Goal: Information Seeking & Learning: Learn about a topic

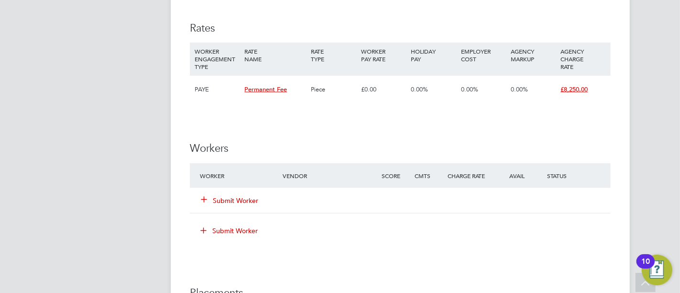
scroll to position [1140, 0]
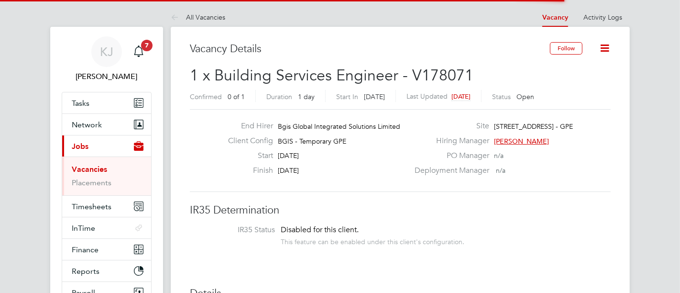
scroll to position [28, 67]
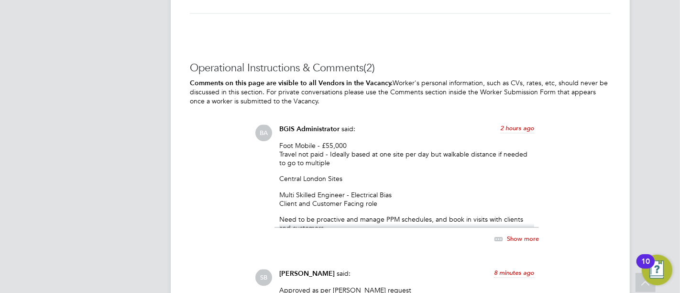
scroll to position [1533, 0]
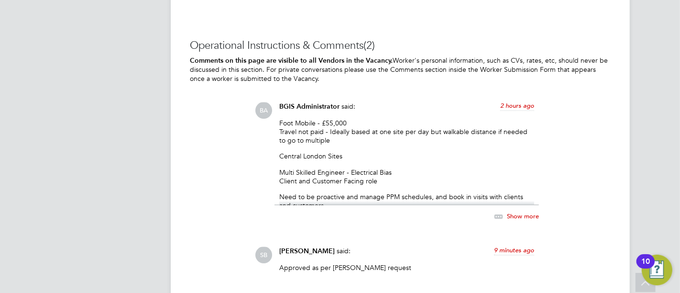
click at [513, 211] on span "Show more" at bounding box center [523, 215] width 32 height 8
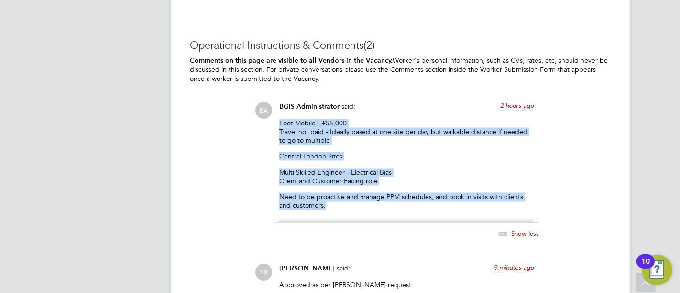
drag, startPoint x: 280, startPoint y: 121, endPoint x: 405, endPoint y: 201, distance: 148.1
click at [405, 201] on div "Foot Mobile - £55,000 Travel not paid - Ideally based at one site per day but w…" at bounding box center [406, 170] width 255 height 103
copy div "Foot Mobile - £55,000 Travel not paid - Ideally based at one site per day but w…"
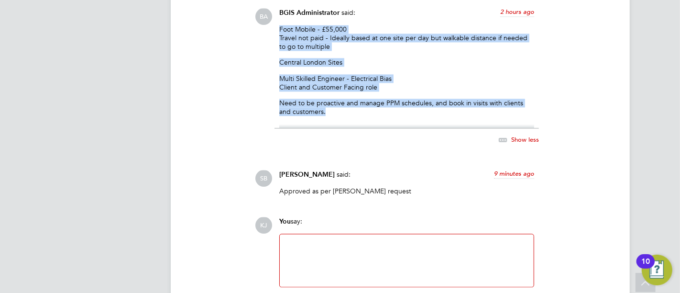
scroll to position [1689, 0]
